Goal: Task Accomplishment & Management: Complete application form

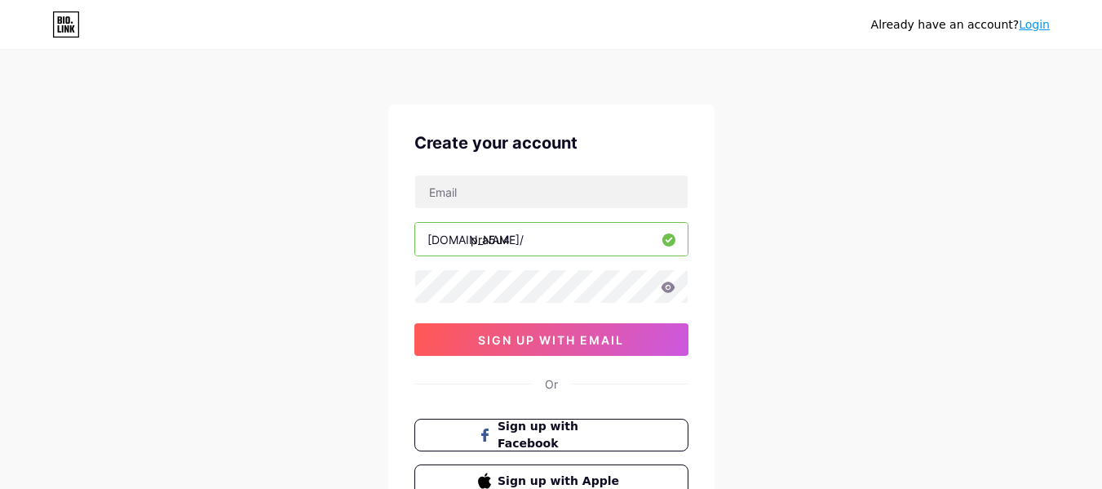
scroll to position [82, 0]
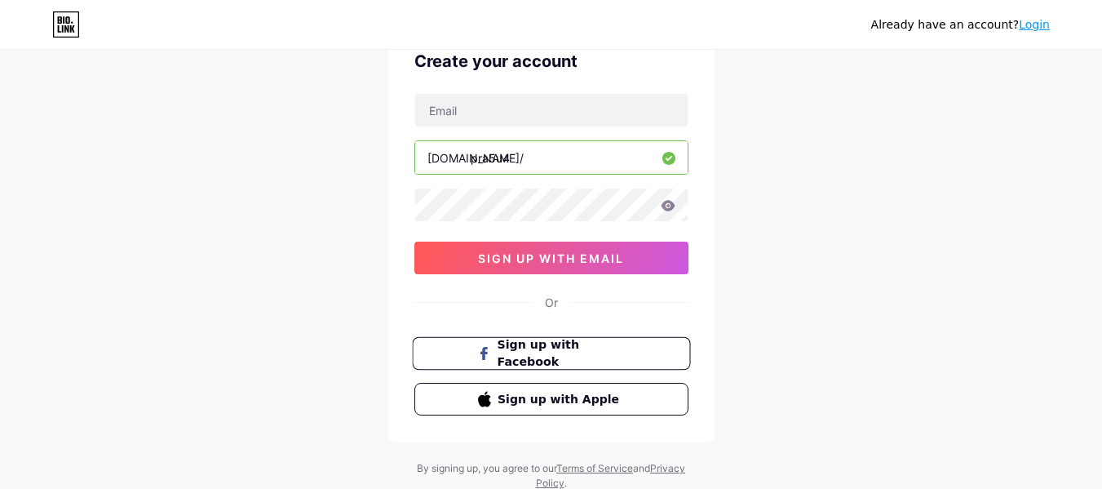
click at [548, 347] on span "Sign up with Facebook" at bounding box center [561, 353] width 128 height 35
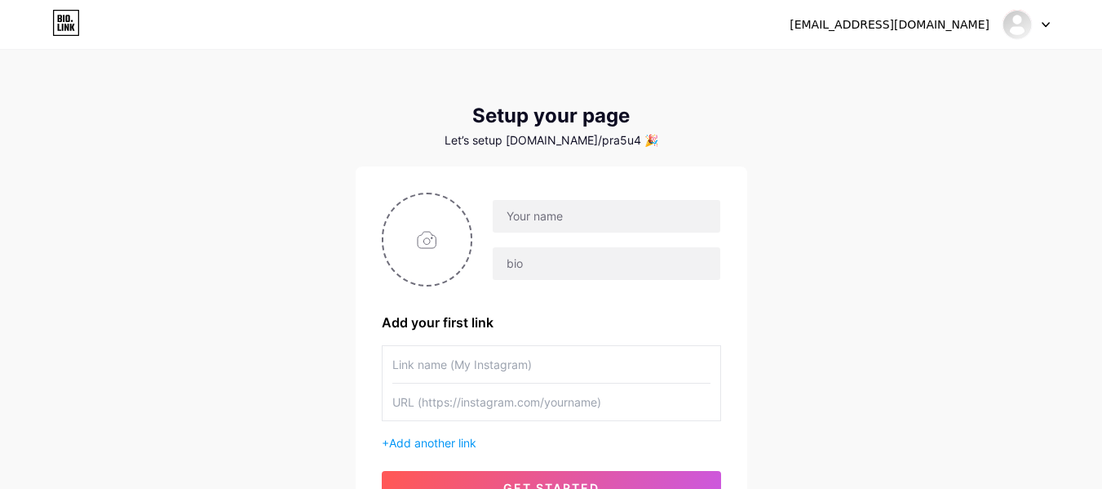
scroll to position [158, 0]
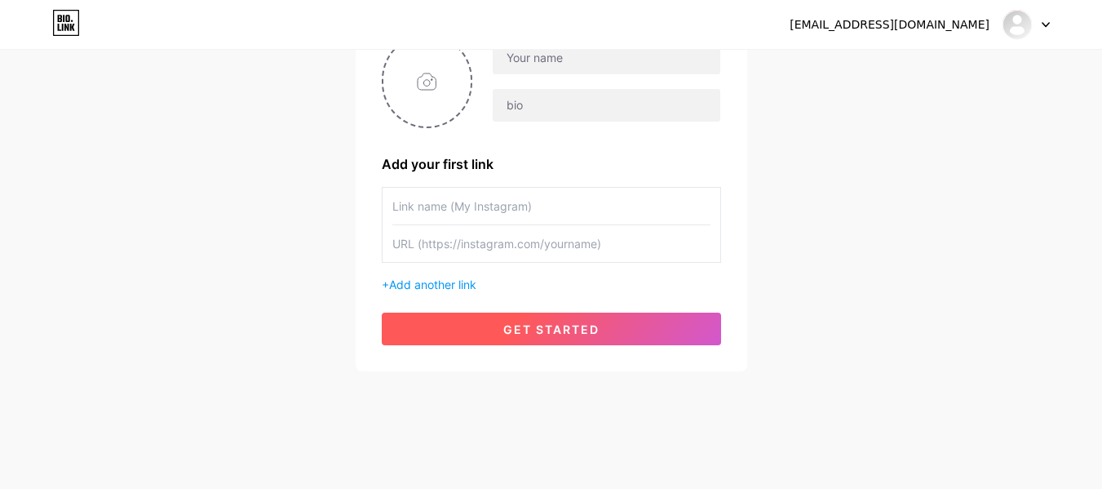
click at [513, 317] on button "get started" at bounding box center [551, 329] width 339 height 33
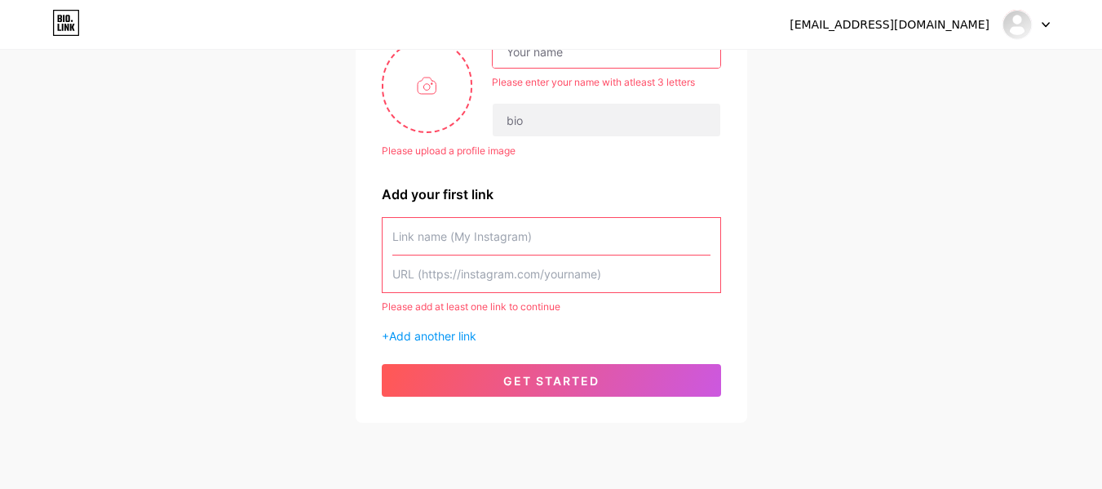
click at [499, 235] on input "text" at bounding box center [552, 236] width 318 height 37
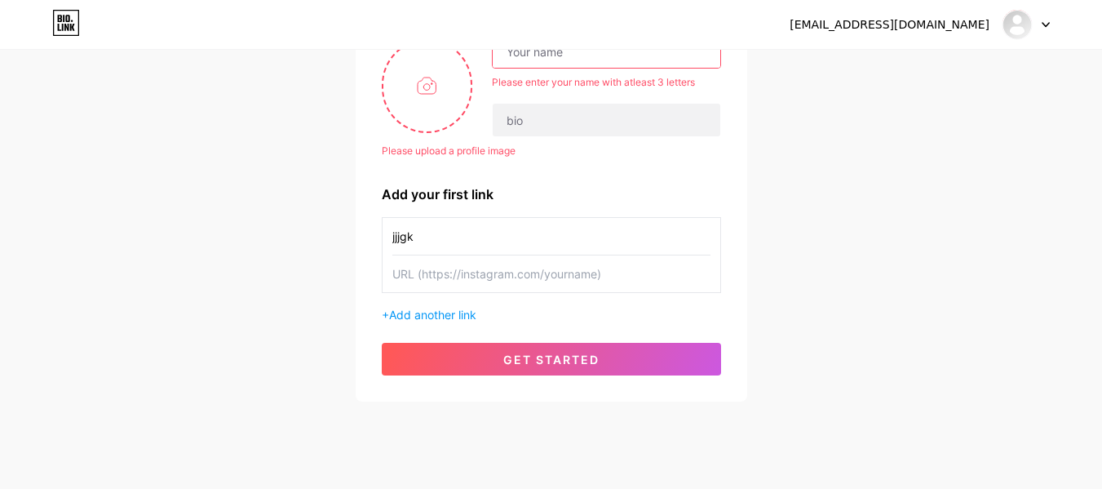
type input "jjjgk"
click at [493, 277] on input "text" at bounding box center [552, 273] width 318 height 37
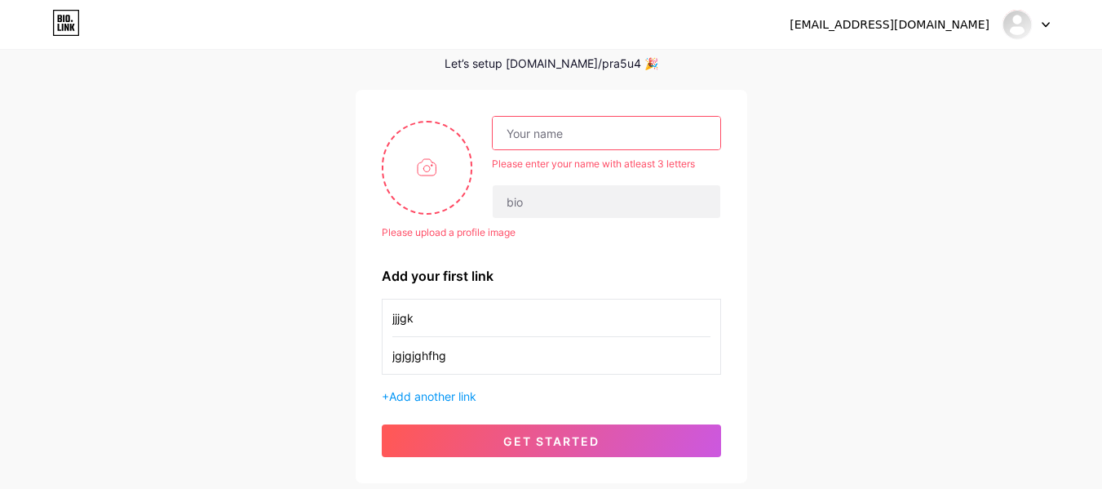
type input "jgjgjghfhg"
click at [560, 133] on input "text" at bounding box center [606, 133] width 227 height 33
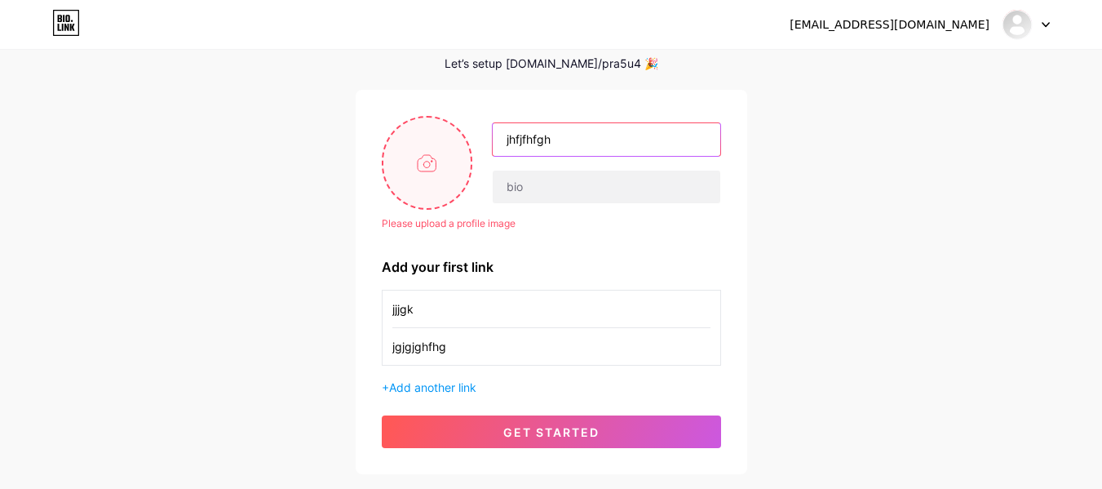
type input "jhfjfhfgh"
click at [430, 140] on input "file" at bounding box center [428, 163] width 88 height 91
type input "C:\fakepath\godziya.gif"
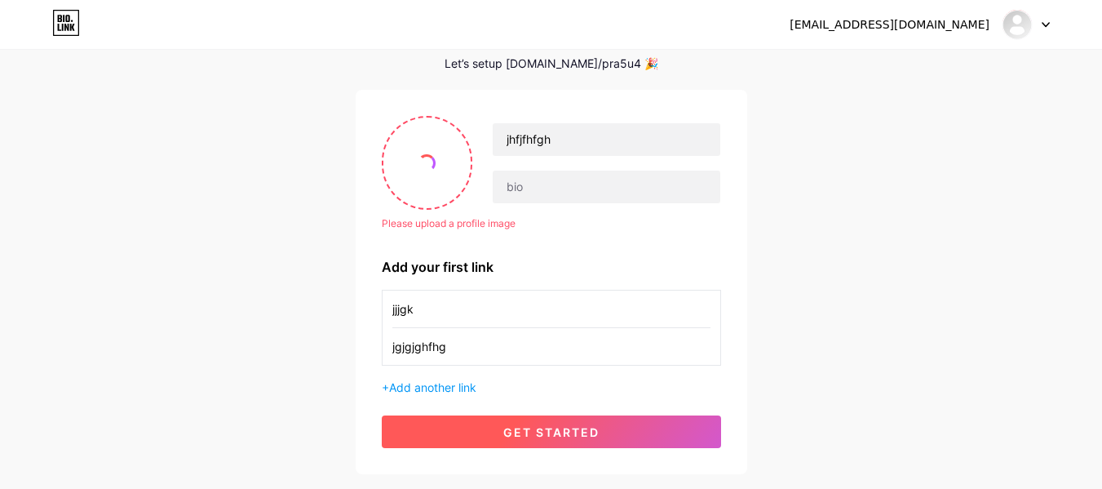
click at [502, 428] on button "get started" at bounding box center [551, 431] width 339 height 33
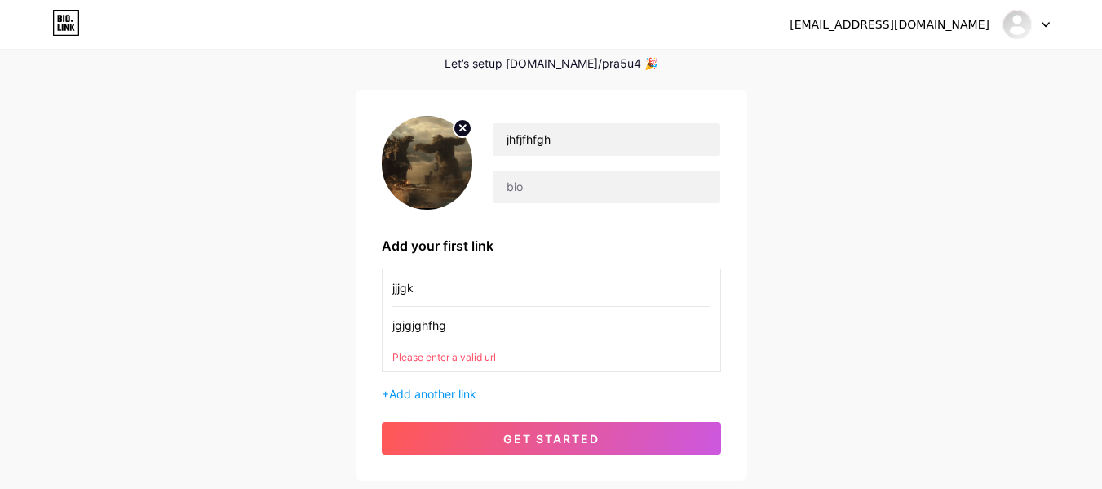
click at [495, 358] on div "Please enter a valid url" at bounding box center [552, 357] width 318 height 15
click at [490, 338] on input "jgjgjghfhg" at bounding box center [552, 325] width 318 height 37
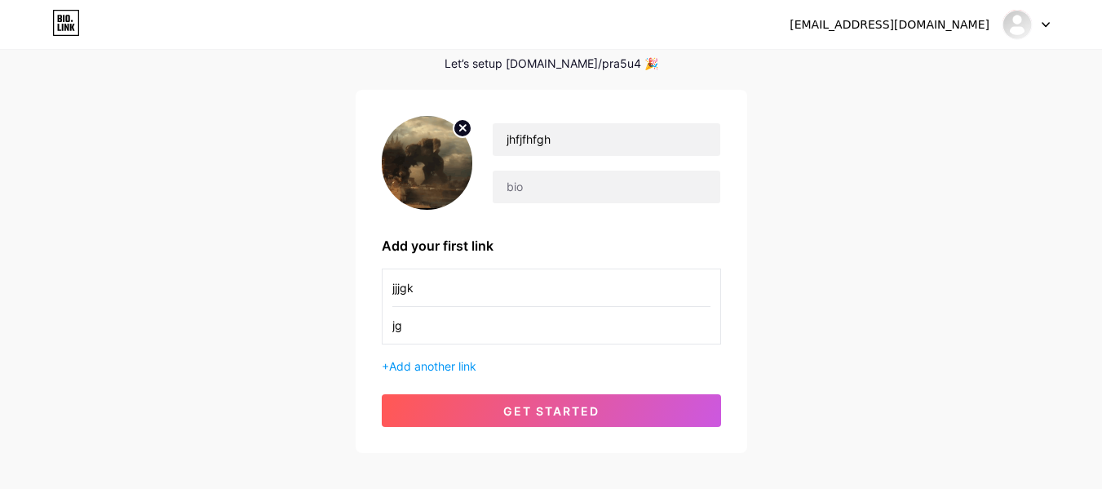
type input "j"
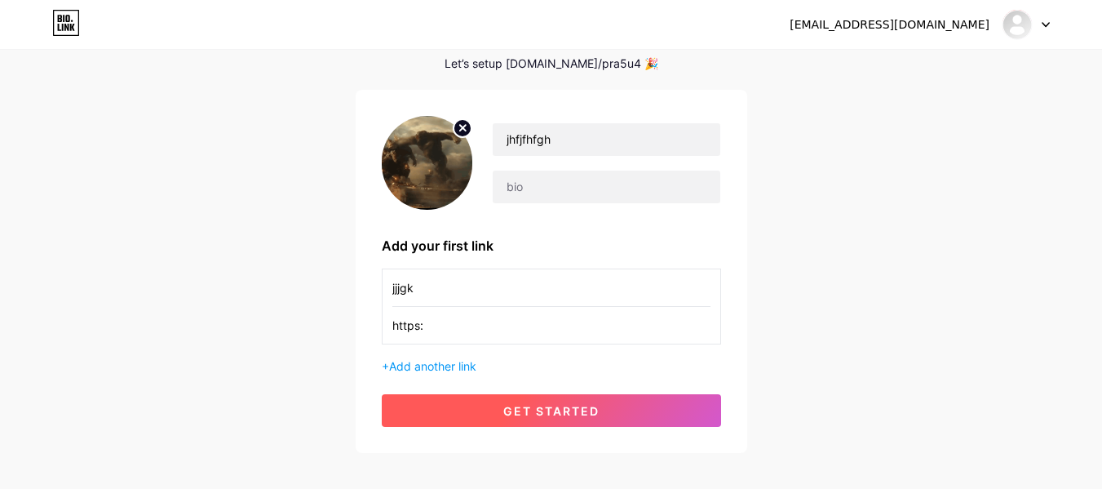
type input "https:"
click at [437, 410] on button "get started" at bounding box center [551, 410] width 339 height 33
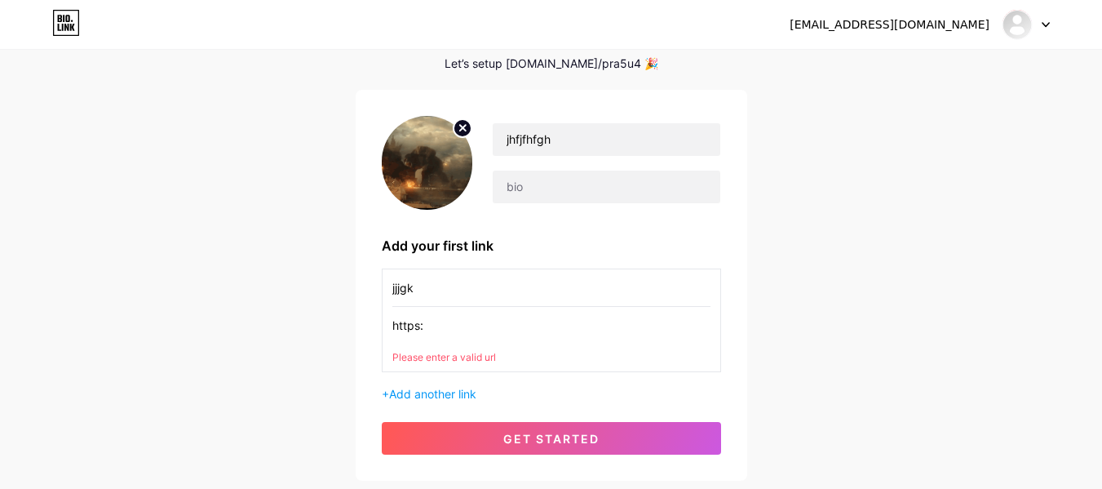
click at [441, 338] on input "https:" at bounding box center [552, 325] width 318 height 37
drag, startPoint x: 432, startPoint y: 331, endPoint x: 343, endPoint y: 319, distance: 89.8
click at [343, 319] on div "[EMAIL_ADDRESS][DOMAIN_NAME] Dashboard Logout Setup your page Let’s setup [DOMA…" at bounding box center [551, 228] width 1102 height 610
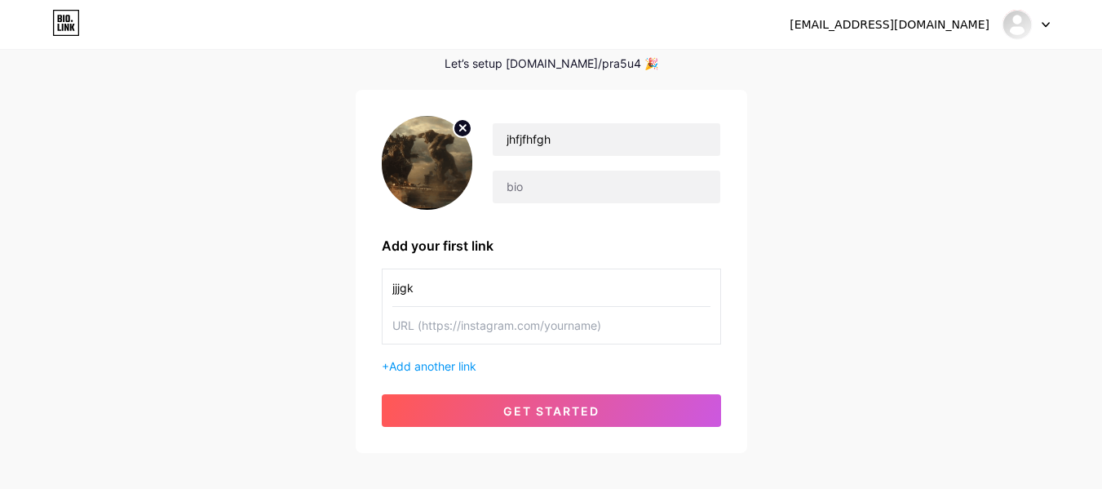
paste input "[URL][DOMAIN_NAME]"
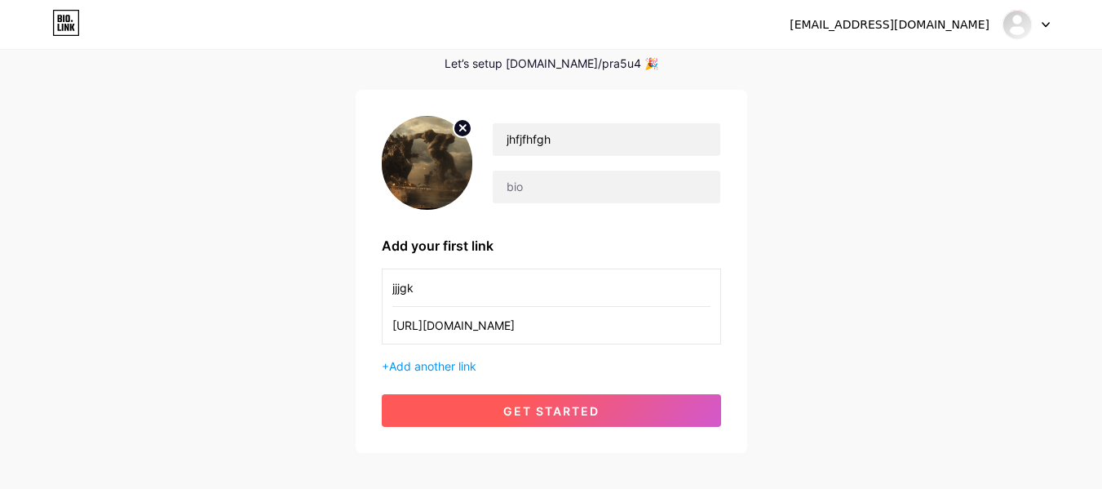
type input "[URL][DOMAIN_NAME]"
click at [496, 398] on button "get started" at bounding box center [551, 410] width 339 height 33
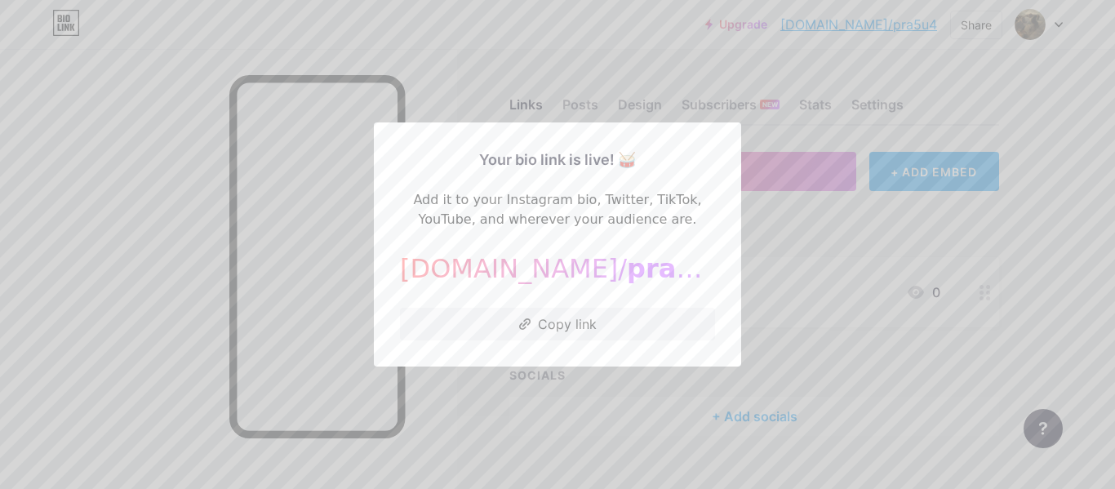
click at [561, 390] on div at bounding box center [557, 244] width 1115 height 489
